Goal: Find specific page/section

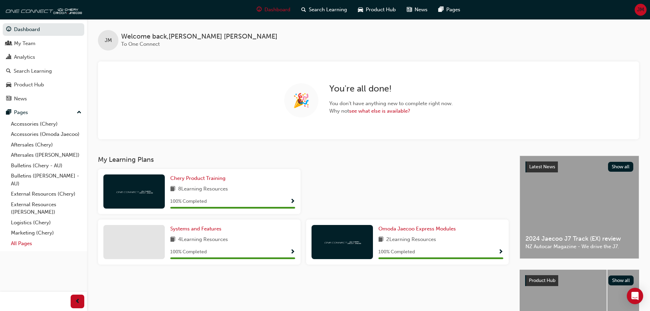
click at [24, 242] on link "All Pages" at bounding box center [46, 243] width 76 height 11
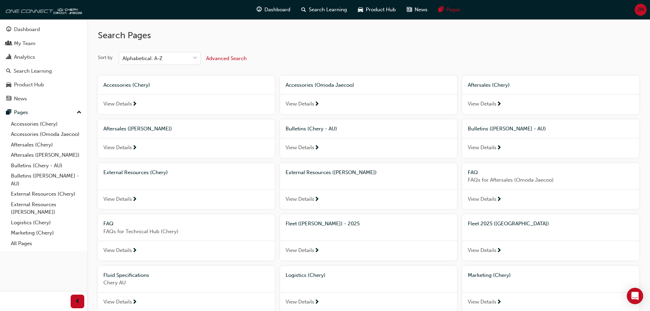
click at [477, 224] on span "Fleet 2025 ([GEOGRAPHIC_DATA])" at bounding box center [508, 223] width 81 height 6
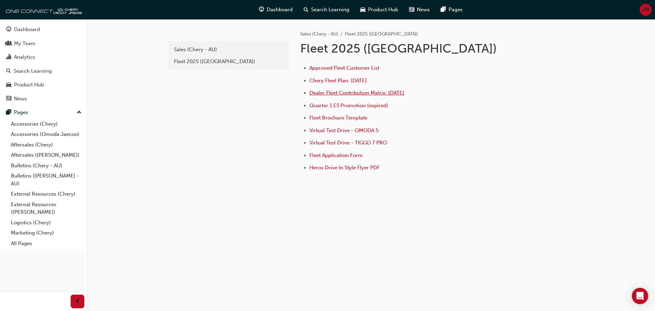
click at [343, 92] on span "Dealer Fleet Contribution Matrix: [DATE]" at bounding box center [356, 93] width 95 height 6
